Goal: Information Seeking & Learning: Learn about a topic

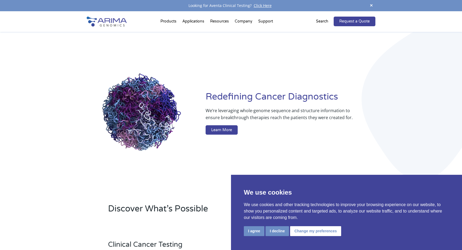
drag, startPoint x: 191, startPoint y: 85, endPoint x: 325, endPoint y: 111, distance: 136.7
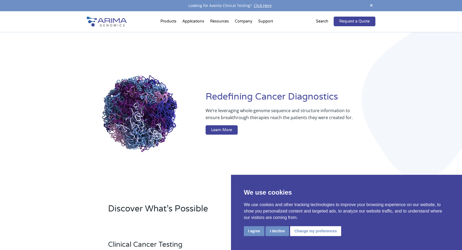
click at [325, 111] on div "Redefining [MEDICAL_DATA] Diagnostics We’re leveraging whole-genome sequence an…" at bounding box center [231, 114] width 289 height 164
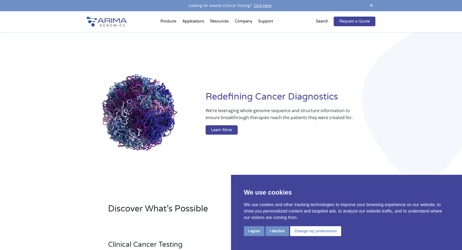
click at [325, 111] on p "We’re leveraging whole-genome sequence and structure information to ensure brea…" at bounding box center [280, 116] width 148 height 18
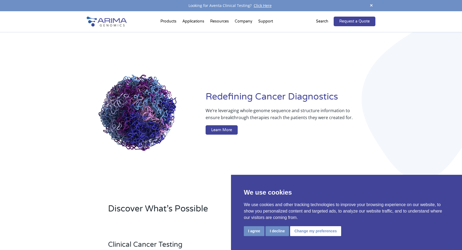
click at [330, 114] on p "We’re leveraging whole-genome sequence and structure information to ensure brea…" at bounding box center [280, 116] width 148 height 18
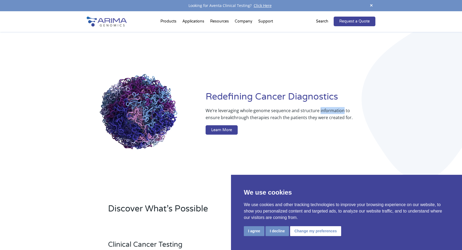
click at [330, 114] on p "We’re leveraging whole-genome sequence and structure information to ensure brea…" at bounding box center [280, 116] width 148 height 18
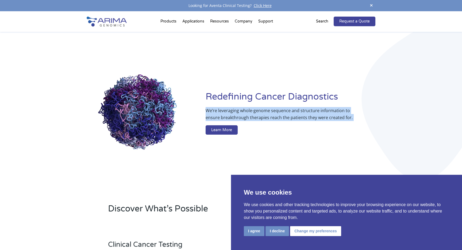
click at [330, 114] on p "We’re leveraging whole-genome sequence and structure information to ensure brea…" at bounding box center [280, 116] width 148 height 18
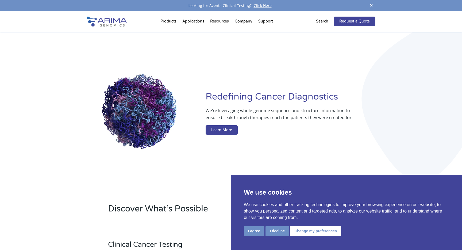
click at [272, 104] on h1 "Redefining Cancer Diagnostics" at bounding box center [291, 99] width 170 height 16
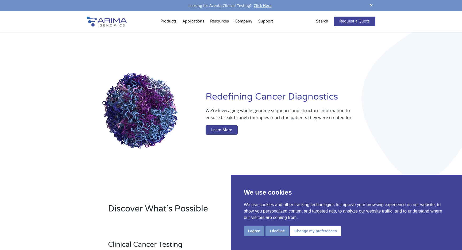
click at [272, 104] on h1 "Redefining Cancer Diagnostics" at bounding box center [291, 99] width 170 height 16
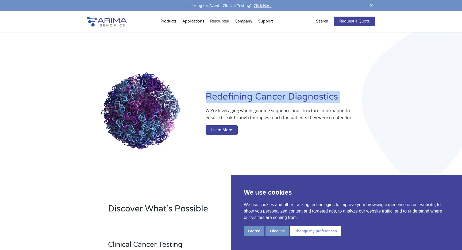
click at [272, 104] on h1 "Redefining Cancer Diagnostics" at bounding box center [291, 99] width 170 height 16
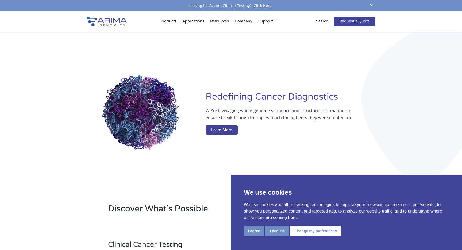
click at [280, 101] on h1 "Redefining Cancer Diagnostics" at bounding box center [291, 99] width 170 height 16
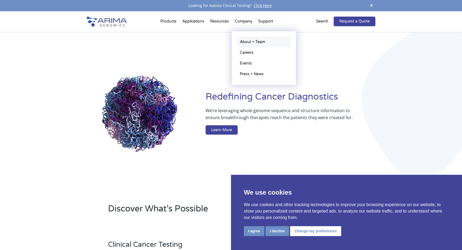
click at [245, 44] on link "About + Team" at bounding box center [264, 42] width 54 height 11
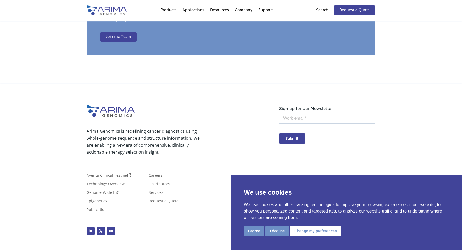
scroll to position [927, 0]
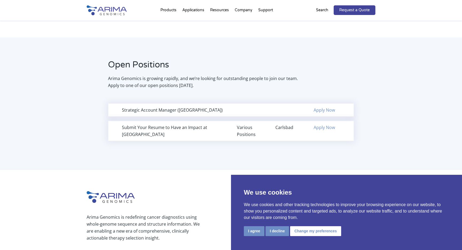
scroll to position [329, 0]
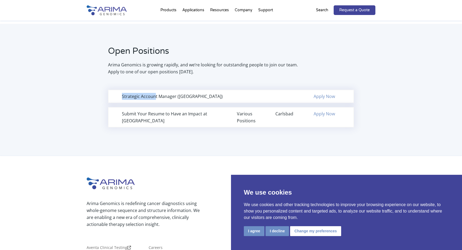
drag, startPoint x: 154, startPoint y: 95, endPoint x: 297, endPoint y: 96, distance: 142.6
click at [296, 96] on div "Strategic Account Manager (Northeast Region) Apply Now" at bounding box center [231, 96] width 246 height 13
click at [297, 96] on div "Strategic Account Manager (Northeast Region) Apply Now" at bounding box center [231, 96] width 246 height 13
click at [115, 53] on h2 "Open Positions" at bounding box center [203, 53] width 191 height 16
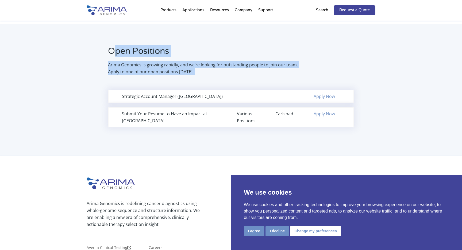
drag, startPoint x: 114, startPoint y: 53, endPoint x: 179, endPoint y: 122, distance: 94.8
click at [179, 122] on div "Open Positions Arima Genomics is growing rapidly, and we’re looking for outstan…" at bounding box center [231, 90] width 462 height 132
click at [180, 123] on div "Submit Your Resume to Have an Impact at Arima Various Positions Carlsbad Apply …" at bounding box center [231, 117] width 246 height 20
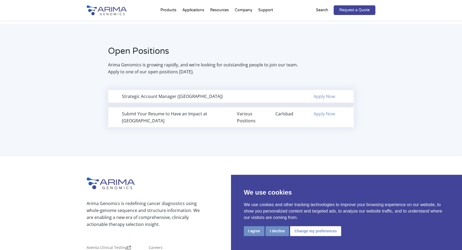
scroll to position [330, 0]
click at [164, 113] on div "Submit Your Resume to Have an Impact at Arima" at bounding box center [173, 116] width 103 height 14
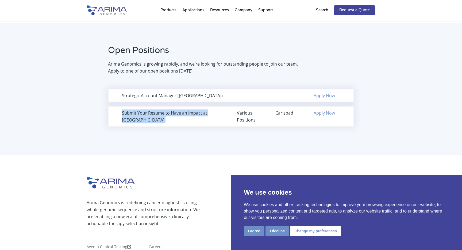
click at [164, 113] on div "Submit Your Resume to Have an Impact at Arima" at bounding box center [173, 116] width 103 height 14
click at [189, 113] on div "Submit Your Resume to Have an Impact at Arima" at bounding box center [173, 116] width 103 height 14
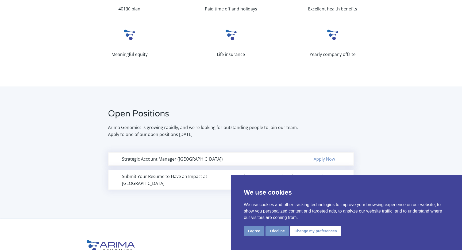
scroll to position [0, 0]
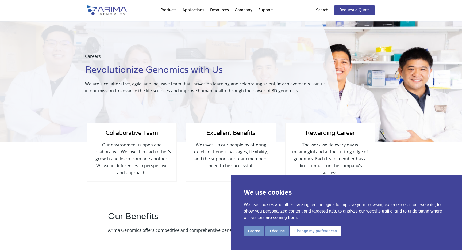
click at [64, 45] on div "Careers Revolutionize Genomics with Us We are a collaborative, agile, and inclu…" at bounding box center [170, 82] width 340 height 122
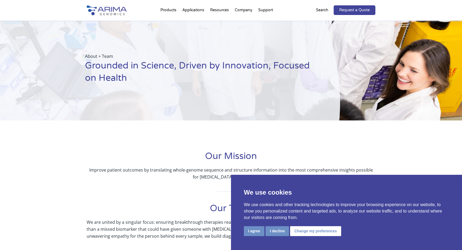
click at [213, 80] on h1 "Grounded in Science, Driven by Innovation, Focused on Health" at bounding box center [199, 74] width 228 height 29
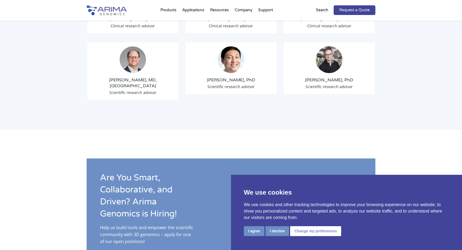
scroll to position [928, 0]
